Goal: Task Accomplishment & Management: Use online tool/utility

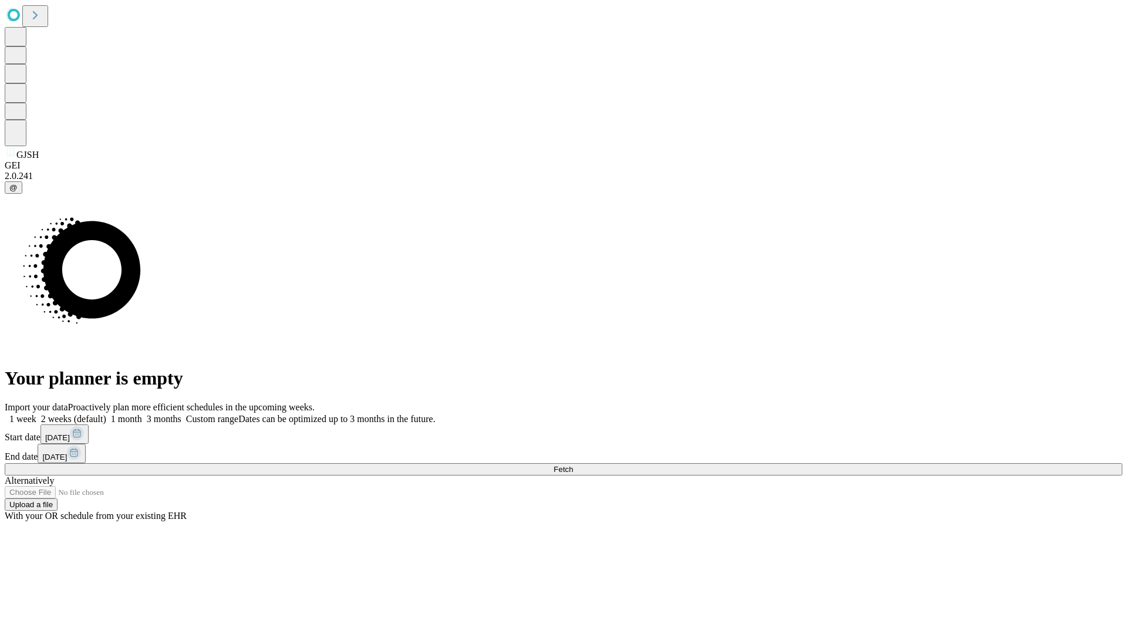
click at [106, 414] on label "2 weeks (default)" at bounding box center [71, 419] width 70 height 10
click at [573, 465] on span "Fetch" at bounding box center [563, 469] width 19 height 9
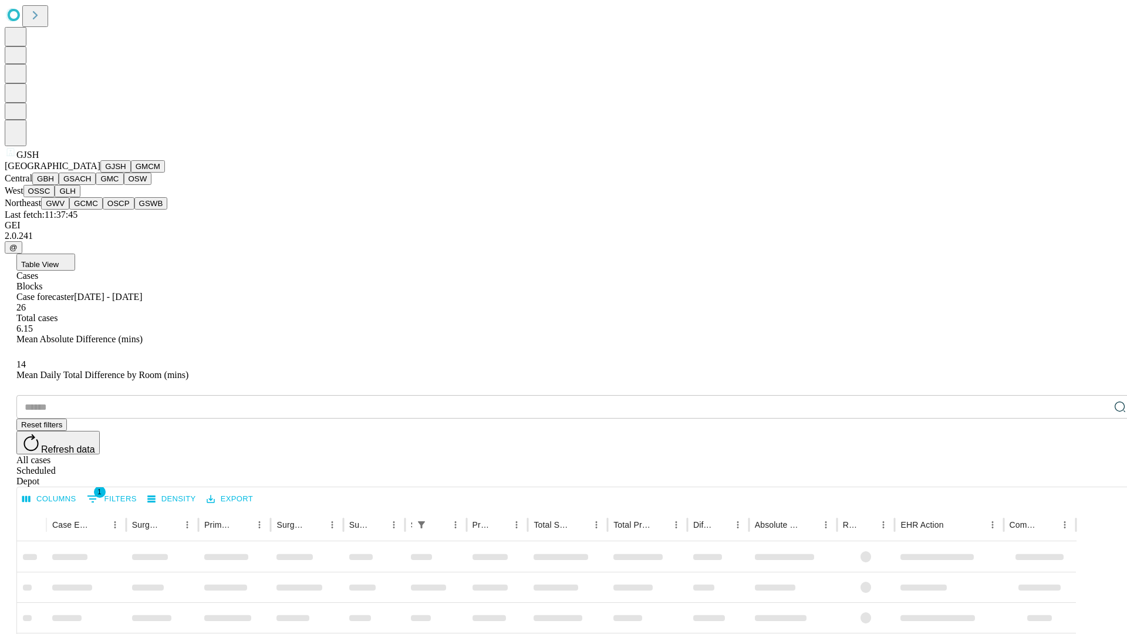
click at [131, 173] on button "GMCM" at bounding box center [148, 166] width 34 height 12
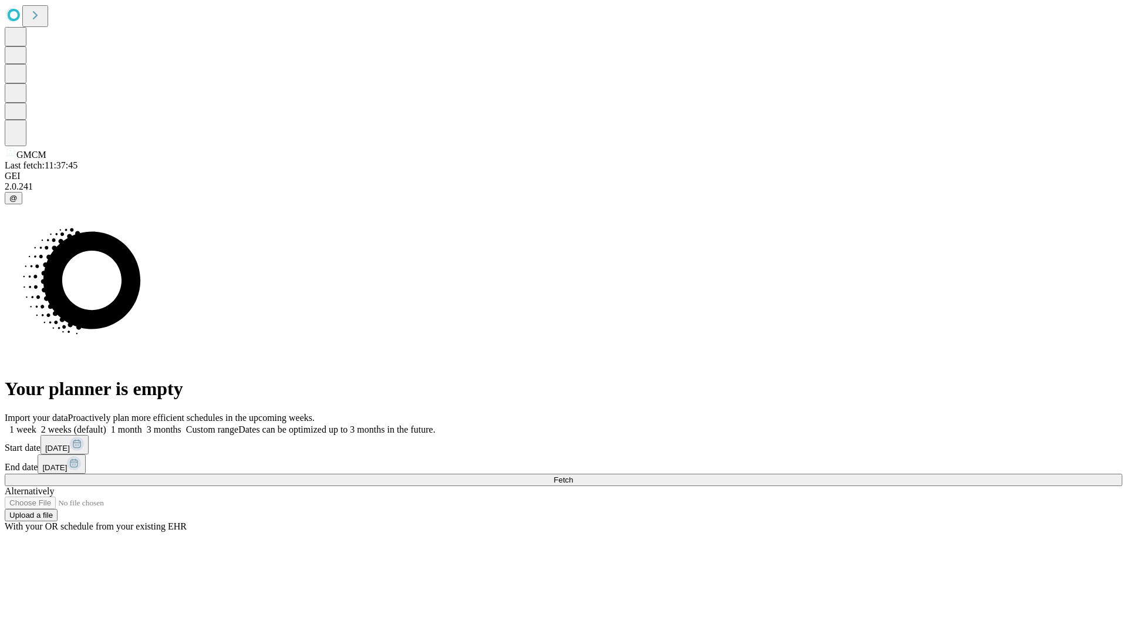
click at [106, 425] on label "2 weeks (default)" at bounding box center [71, 430] width 70 height 10
click at [573, 476] on span "Fetch" at bounding box center [563, 480] width 19 height 9
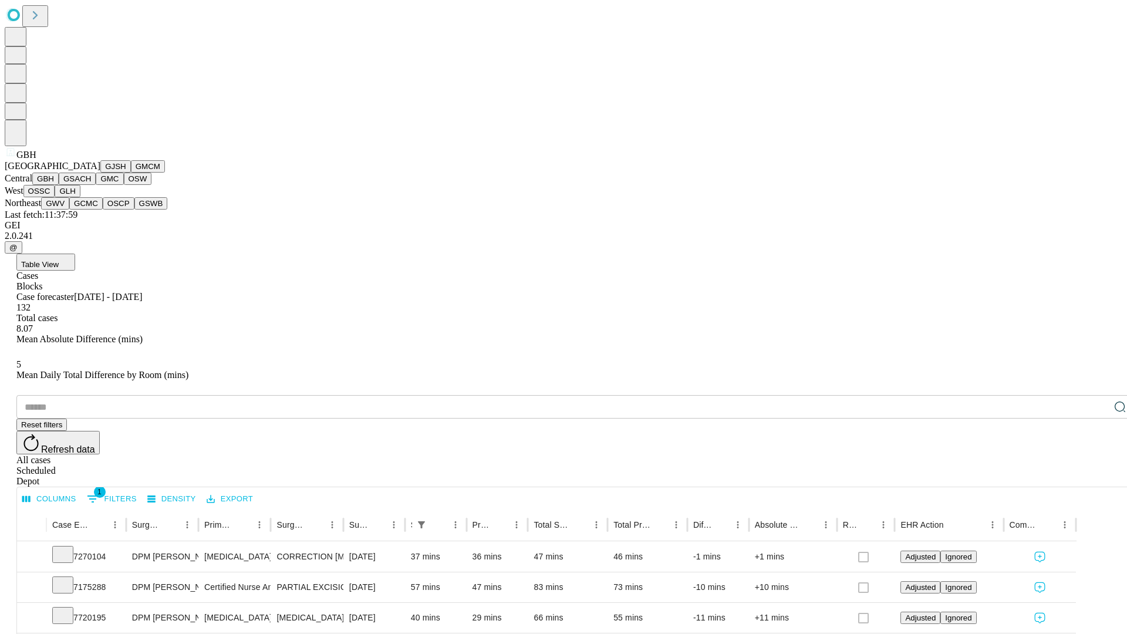
click at [91, 185] on button "GSACH" at bounding box center [77, 179] width 37 height 12
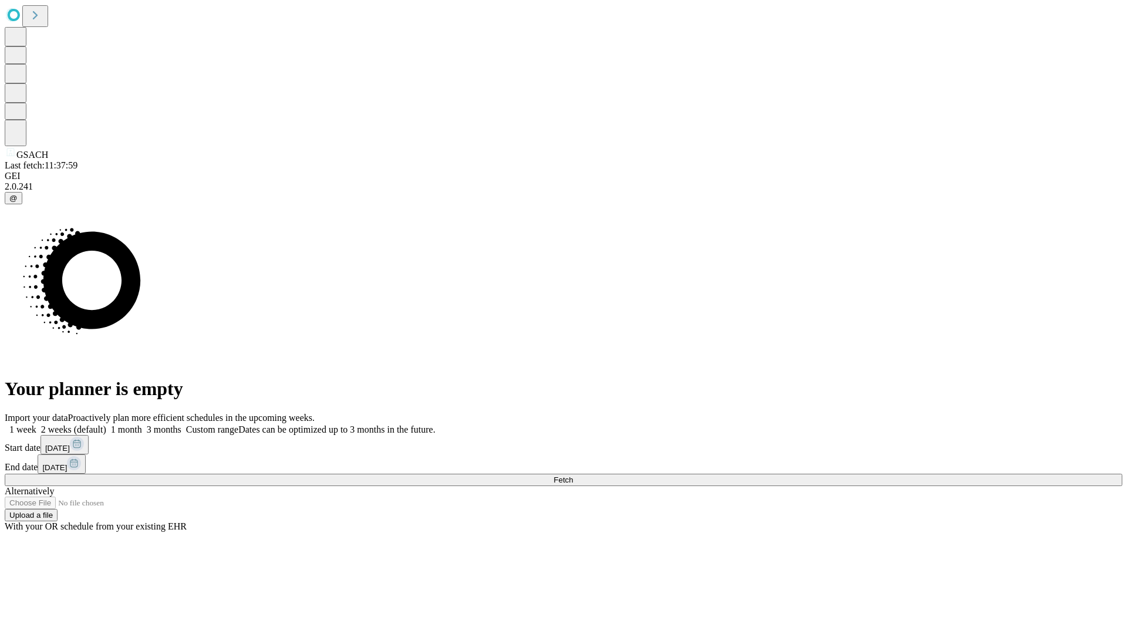
click at [106, 425] on label "2 weeks (default)" at bounding box center [71, 430] width 70 height 10
click at [573, 476] on span "Fetch" at bounding box center [563, 480] width 19 height 9
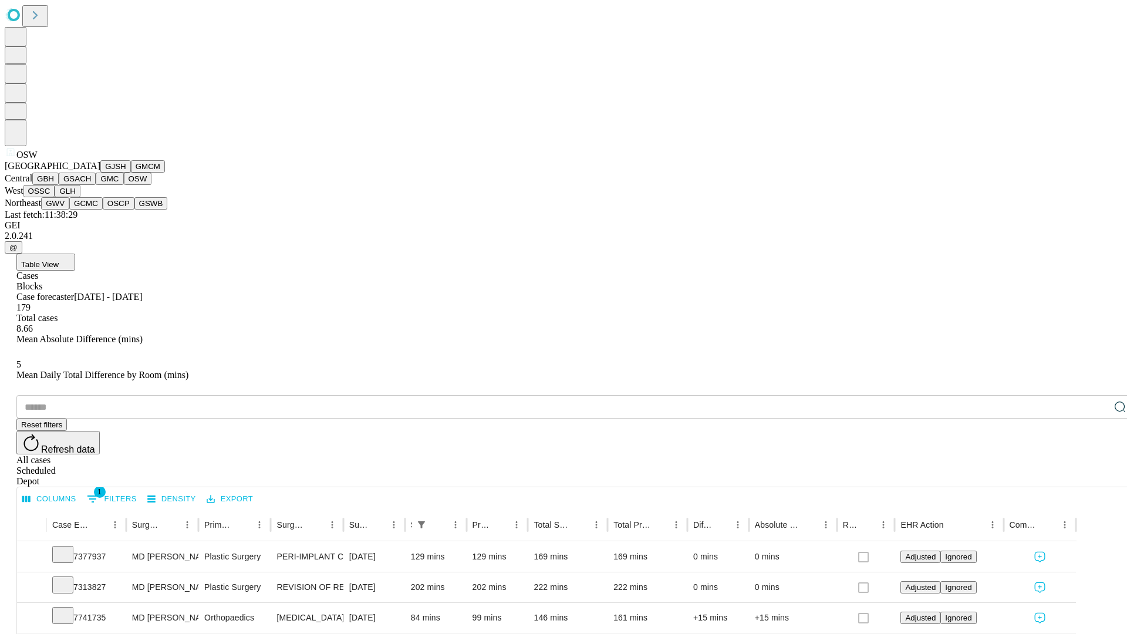
click at [55, 197] on button "OSSC" at bounding box center [39, 191] width 32 height 12
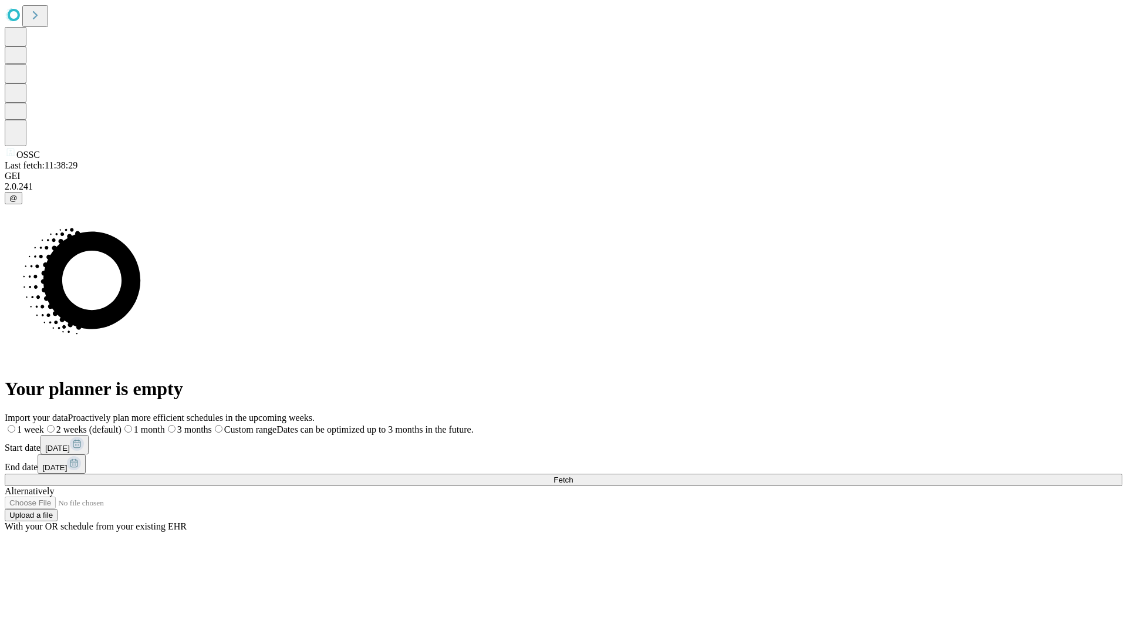
click at [122, 425] on label "2 weeks (default)" at bounding box center [83, 430] width 78 height 10
click at [573, 476] on span "Fetch" at bounding box center [563, 480] width 19 height 9
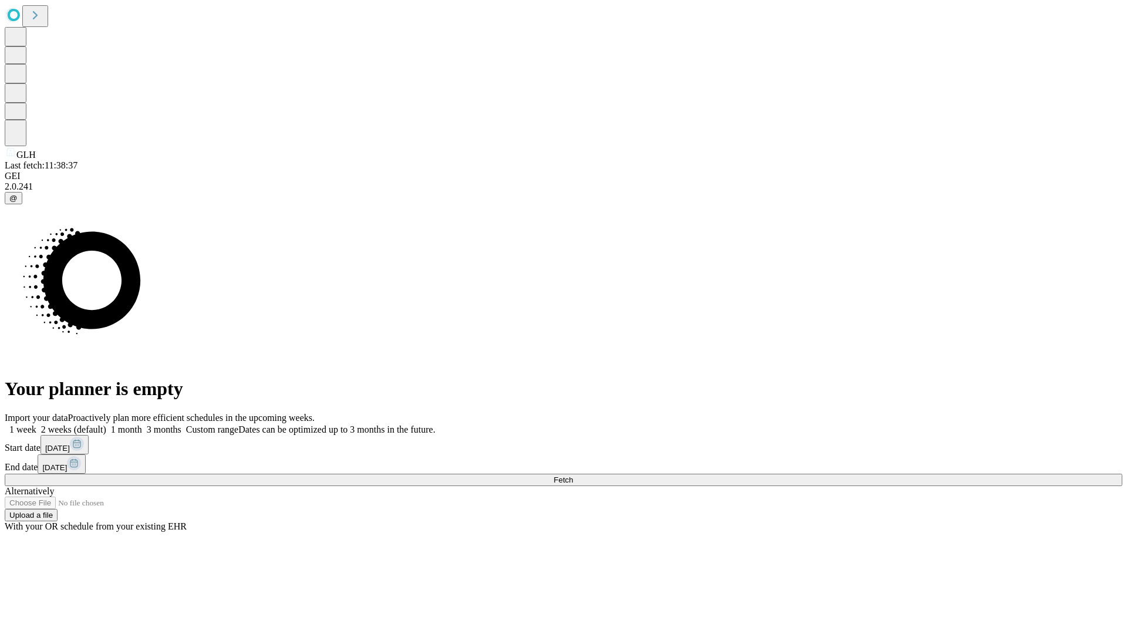
click at [106, 425] on label "2 weeks (default)" at bounding box center [71, 430] width 70 height 10
click at [573, 476] on span "Fetch" at bounding box center [563, 480] width 19 height 9
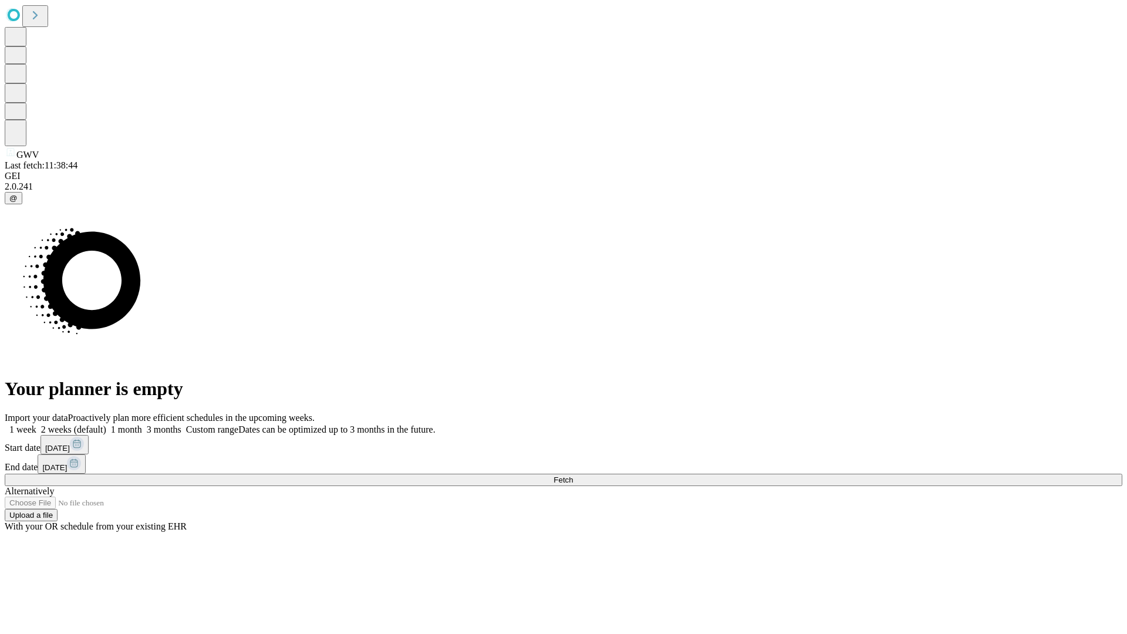
click at [106, 425] on label "2 weeks (default)" at bounding box center [71, 430] width 70 height 10
click at [573, 476] on span "Fetch" at bounding box center [563, 480] width 19 height 9
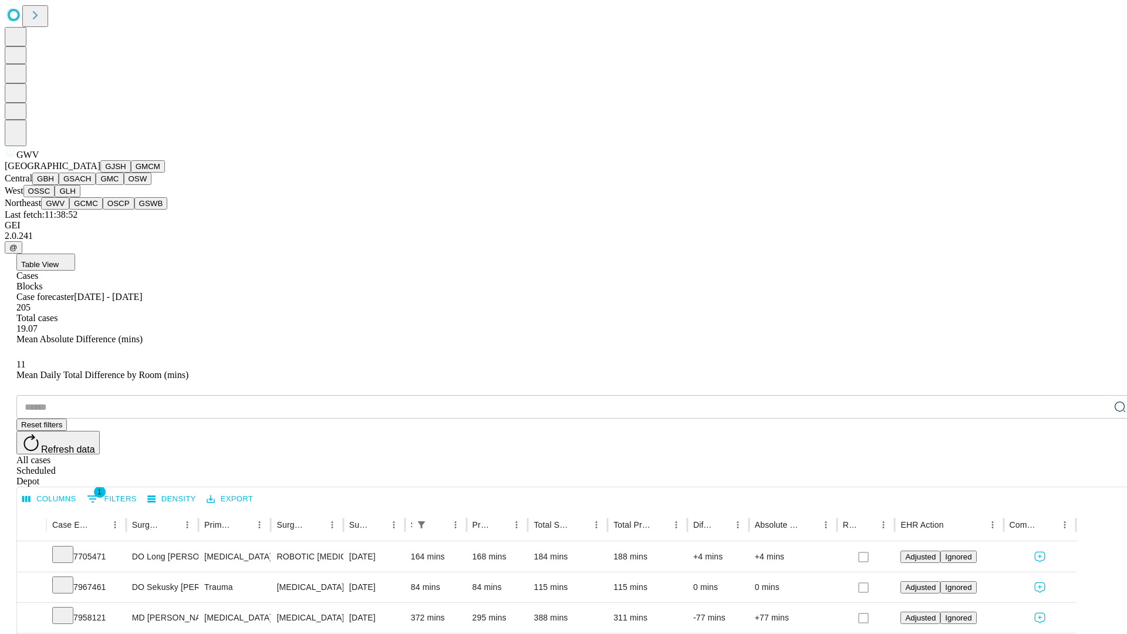
click at [91, 210] on button "GCMC" at bounding box center [85, 203] width 33 height 12
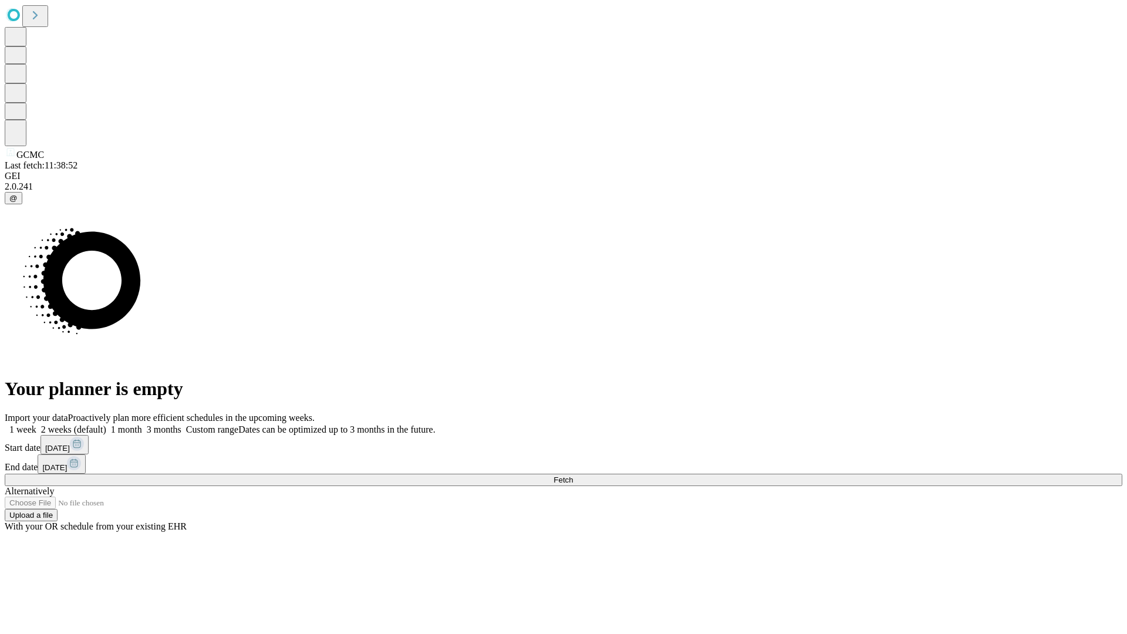
click at [106, 425] on label "2 weeks (default)" at bounding box center [71, 430] width 70 height 10
click at [573, 476] on span "Fetch" at bounding box center [563, 480] width 19 height 9
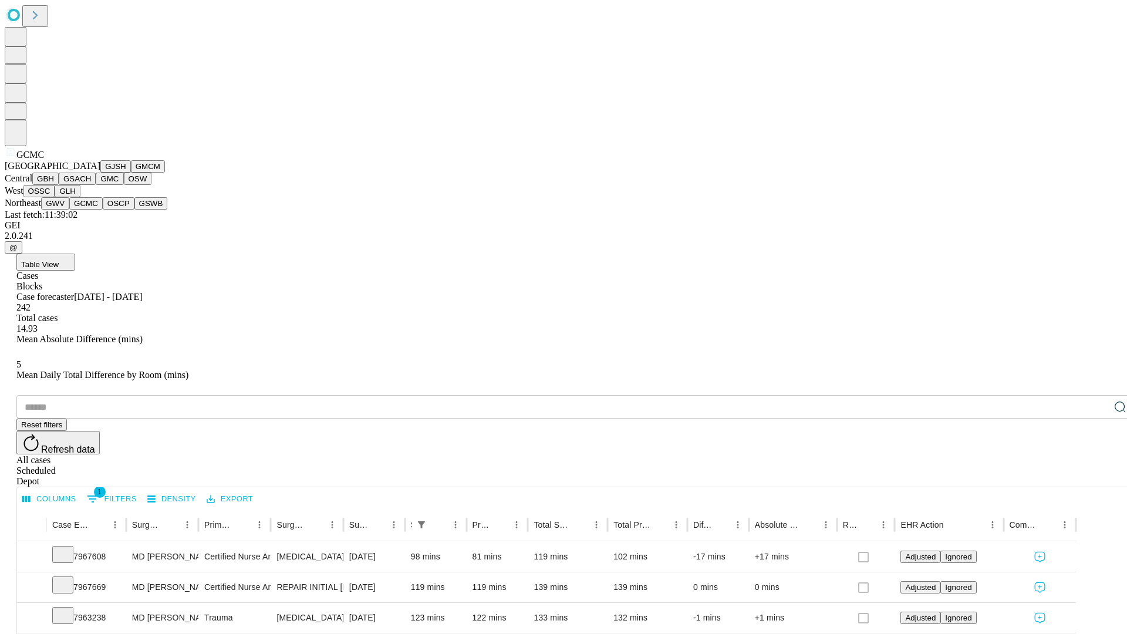
click at [103, 210] on button "OSCP" at bounding box center [119, 203] width 32 height 12
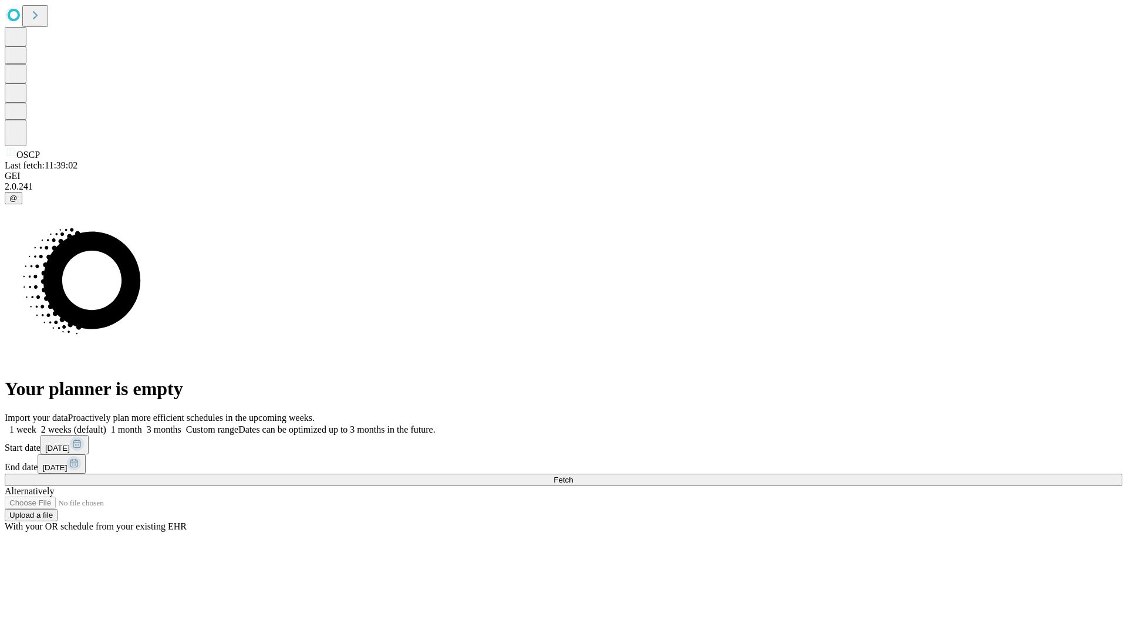
click at [106, 425] on label "2 weeks (default)" at bounding box center [71, 430] width 70 height 10
click at [573, 476] on span "Fetch" at bounding box center [563, 480] width 19 height 9
